Goal: Information Seeking & Learning: Learn about a topic

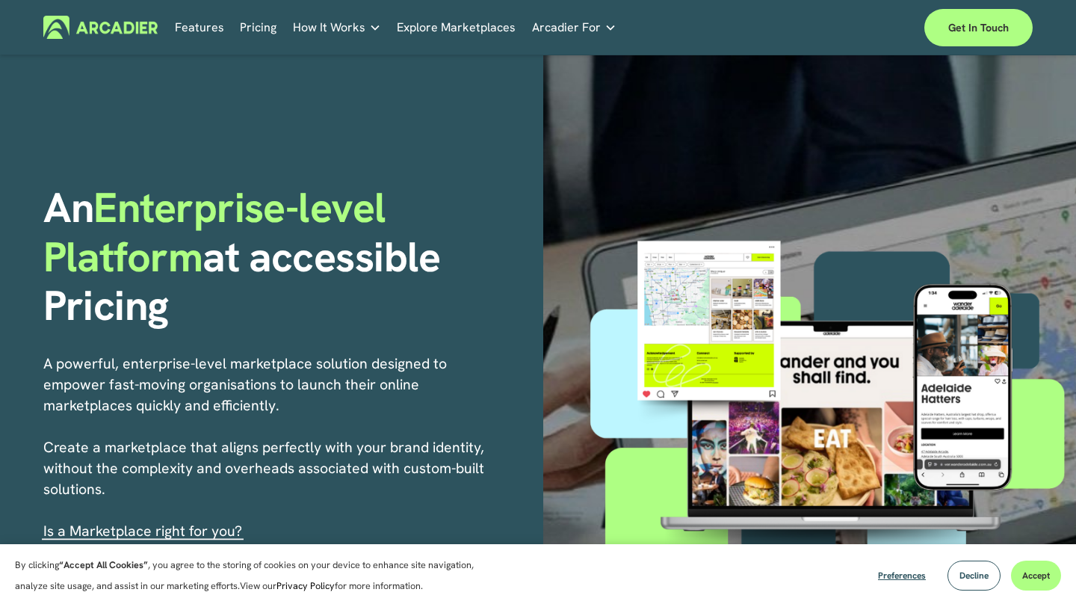
click at [258, 29] on link "Pricing" at bounding box center [258, 27] width 37 height 23
